Goal: Check status: Check status

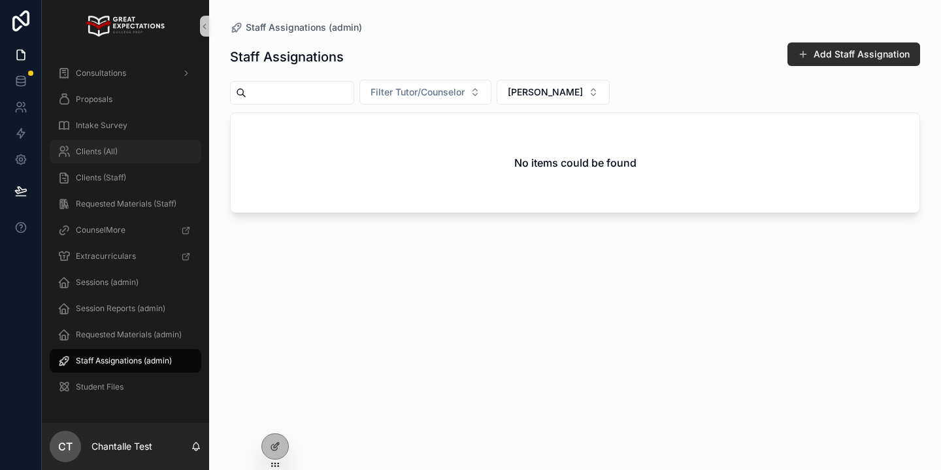
click at [77, 152] on span "Clients (All)" at bounding box center [97, 151] width 42 height 10
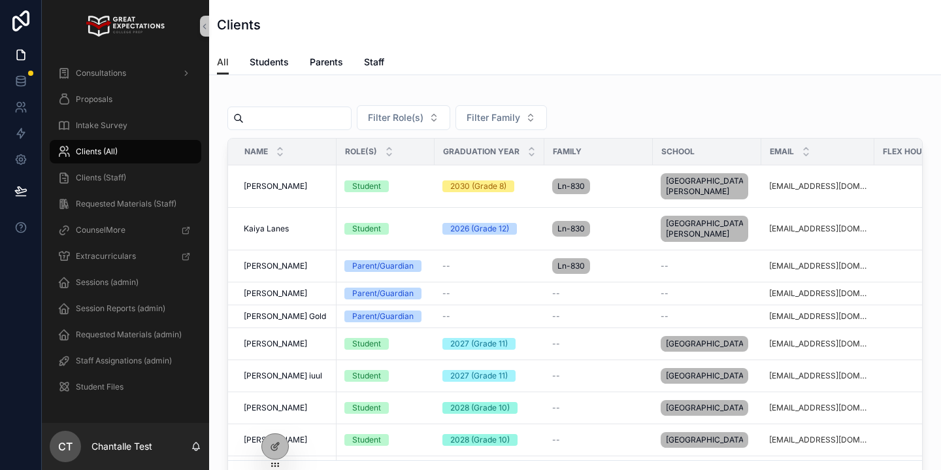
click at [299, 120] on input "scrollable content" at bounding box center [297, 118] width 107 height 18
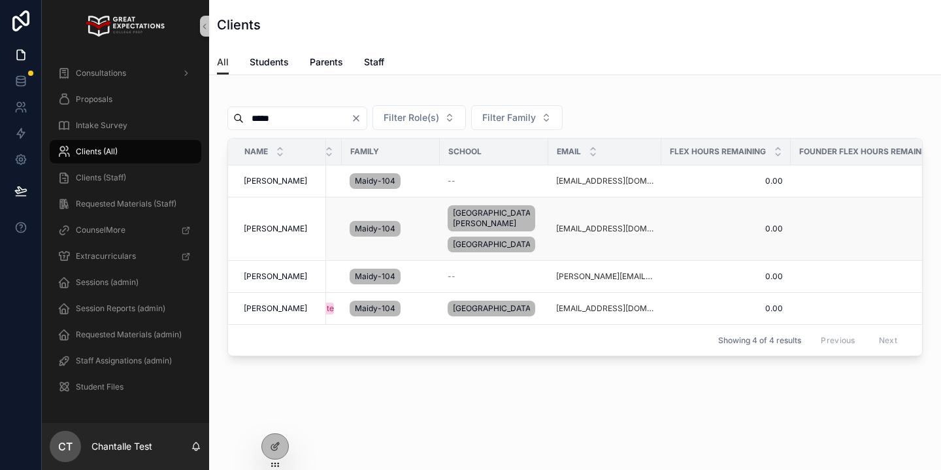
scroll to position [0, 316]
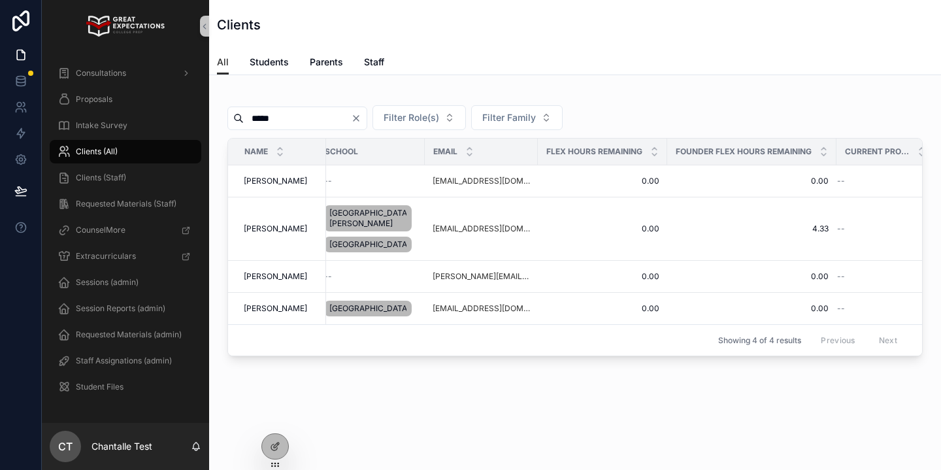
type input "*****"
click at [118, 73] on span "Consultations" at bounding box center [101, 73] width 50 height 10
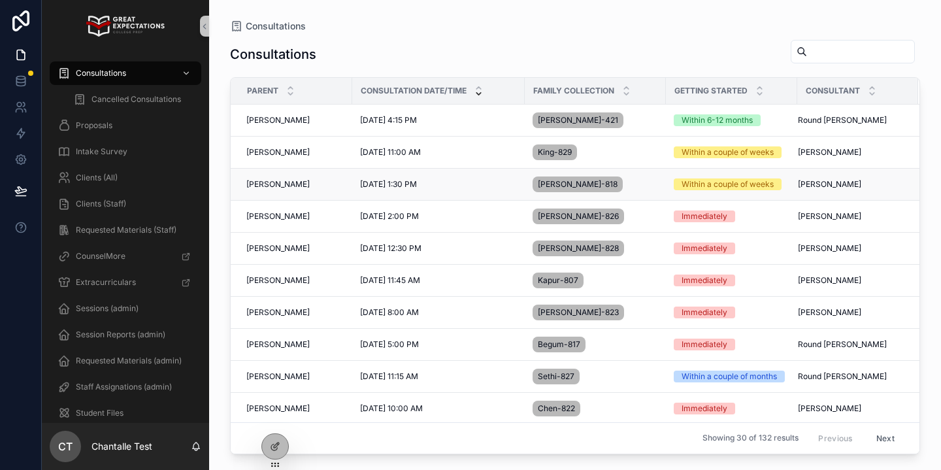
click at [280, 185] on span "[PERSON_NAME]" at bounding box center [277, 184] width 63 height 10
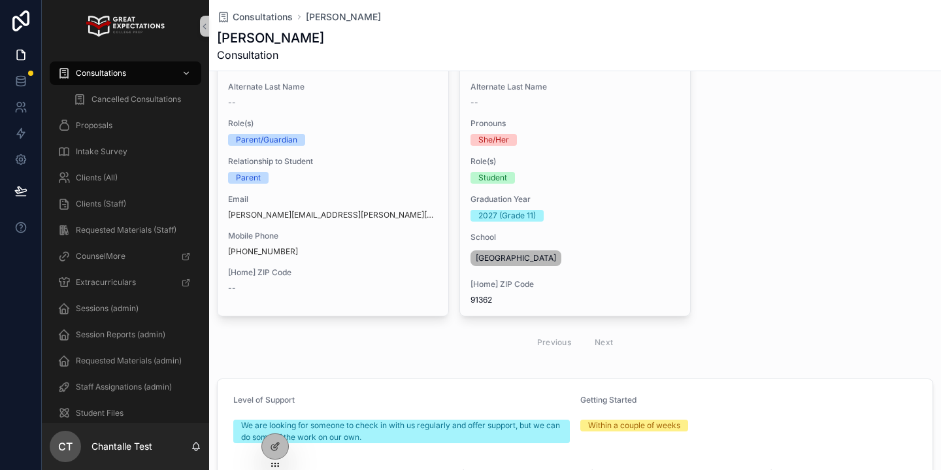
scroll to position [114, 0]
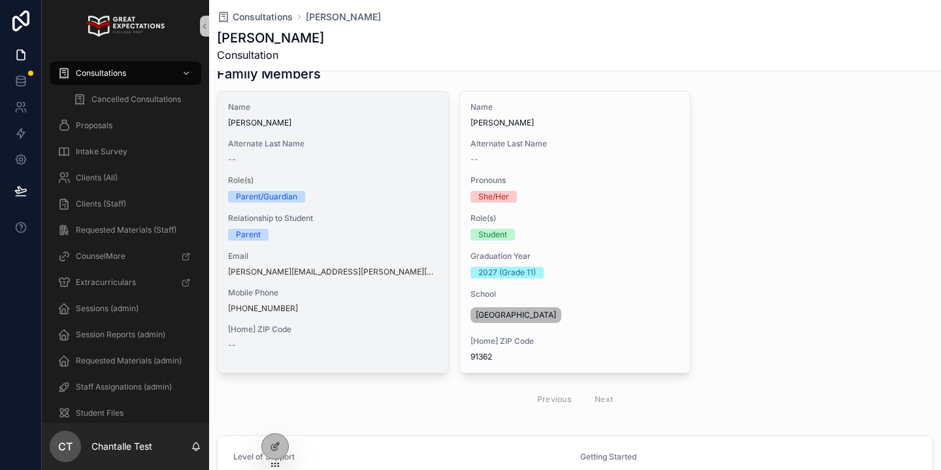
click at [376, 327] on span "[Home] ZIP Code" at bounding box center [333, 329] width 210 height 10
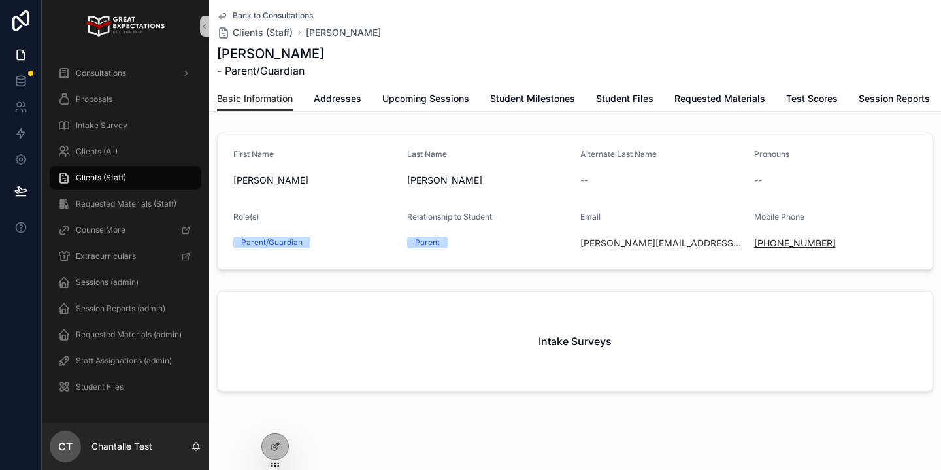
drag, startPoint x: 846, startPoint y: 248, endPoint x: 766, endPoint y: 244, distance: 79.8
click at [766, 244] on div "[PHONE_NUMBER]" at bounding box center [835, 243] width 163 height 13
copy link "[PHONE_NUMBER]"
click at [137, 156] on div "Clients (All)" at bounding box center [126, 151] width 136 height 21
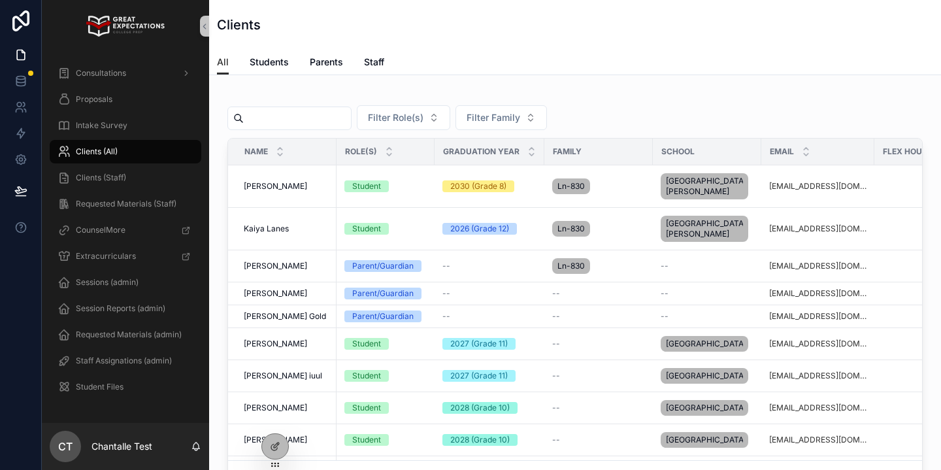
click at [330, 122] on input "scrollable content" at bounding box center [297, 118] width 107 height 18
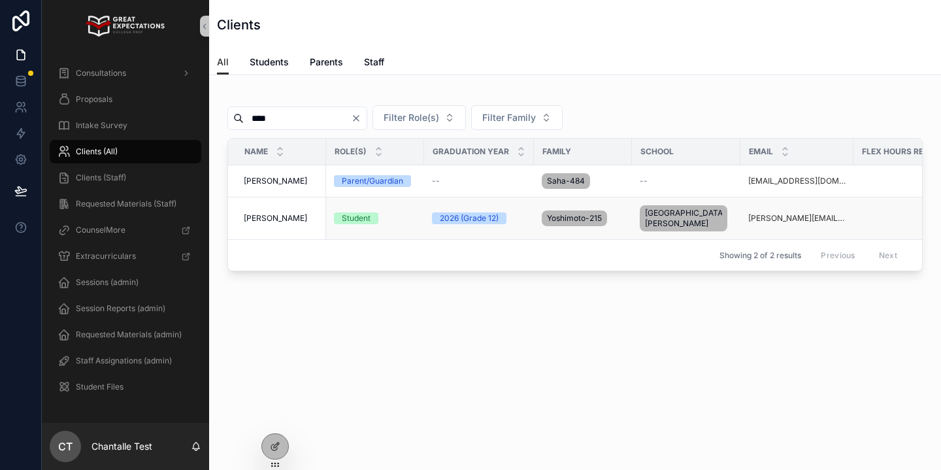
type input "****"
click at [258, 217] on span "[PERSON_NAME]" at bounding box center [275, 218] width 63 height 10
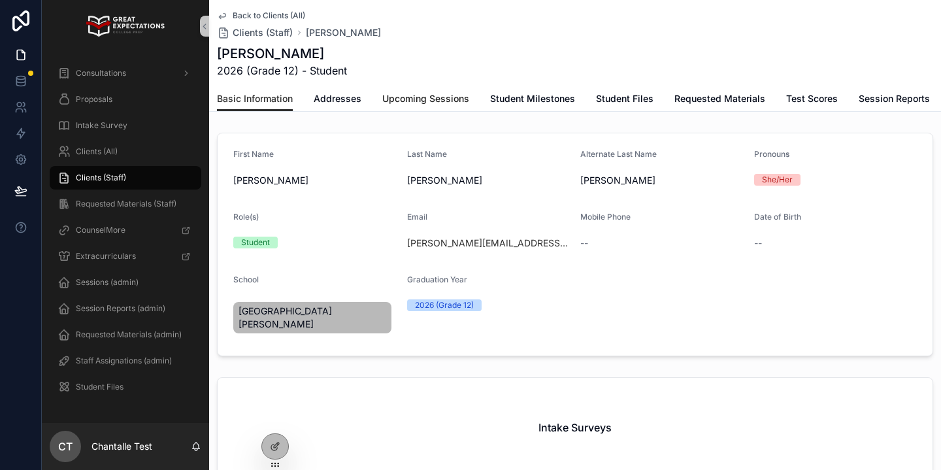
click at [403, 93] on span "Upcoming Sessions" at bounding box center [425, 98] width 87 height 13
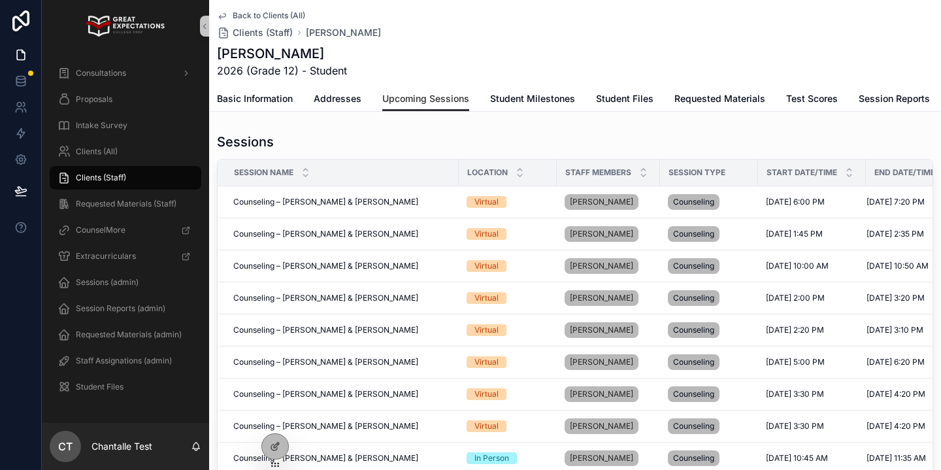
click at [110, 139] on div "Clients (All)" at bounding box center [125, 152] width 167 height 26
click at [129, 152] on div "Clients (All)" at bounding box center [126, 151] width 136 height 21
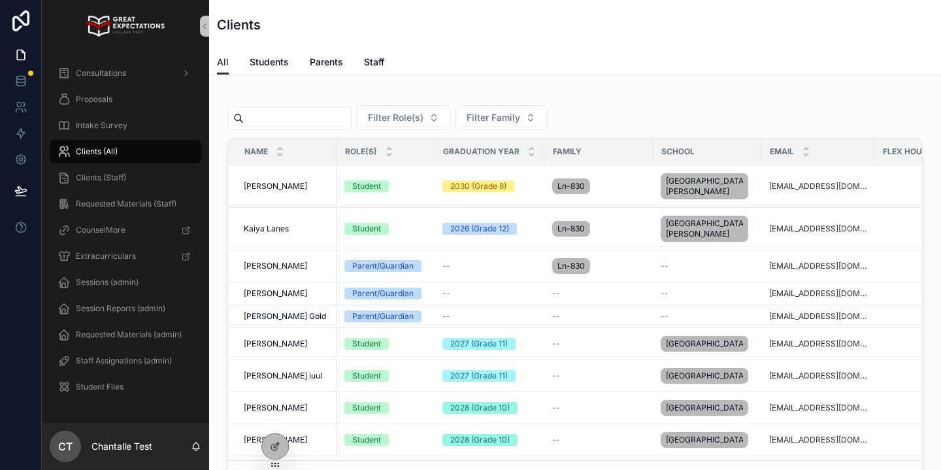
drag, startPoint x: 294, startPoint y: 95, endPoint x: 291, endPoint y: 111, distance: 16.0
click at [293, 97] on div "scrollable content" at bounding box center [575, 94] width 696 height 7
click at [291, 113] on input "scrollable content" at bounding box center [297, 118] width 107 height 18
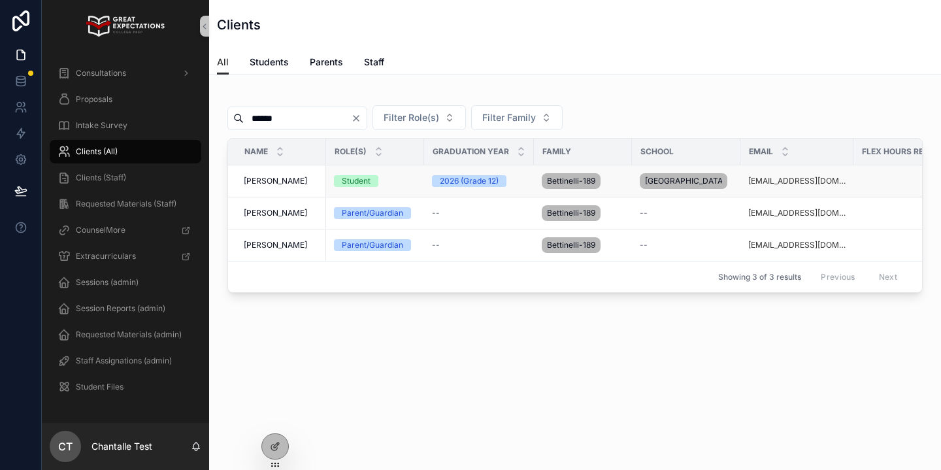
type input "******"
click at [280, 176] on td "[PERSON_NAME] [PERSON_NAME]" at bounding box center [277, 181] width 98 height 32
click at [278, 185] on span "[PERSON_NAME]" at bounding box center [275, 181] width 63 height 10
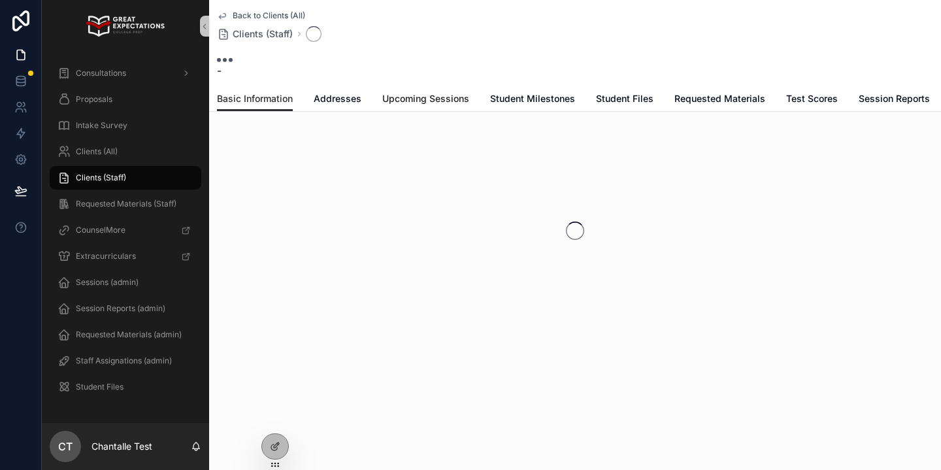
click at [427, 102] on span "Upcoming Sessions" at bounding box center [425, 98] width 87 height 13
